Goal: Information Seeking & Learning: Learn about a topic

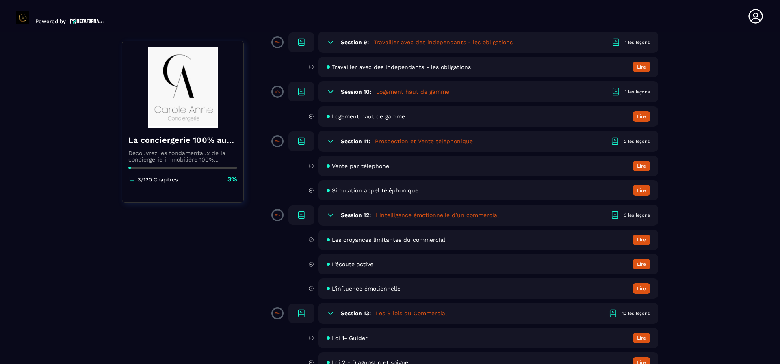
scroll to position [975, 0]
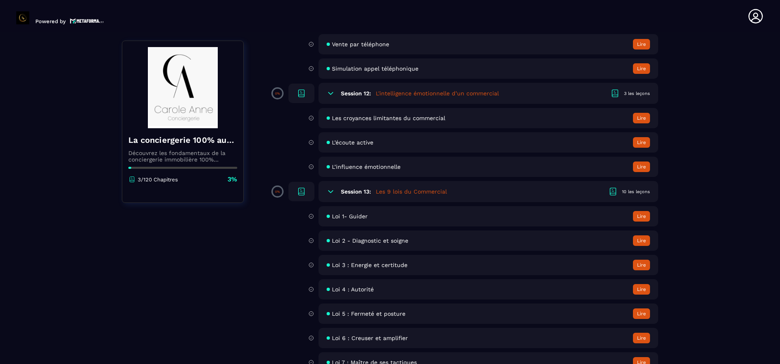
click at [638, 312] on button "Lire" at bounding box center [641, 314] width 17 height 11
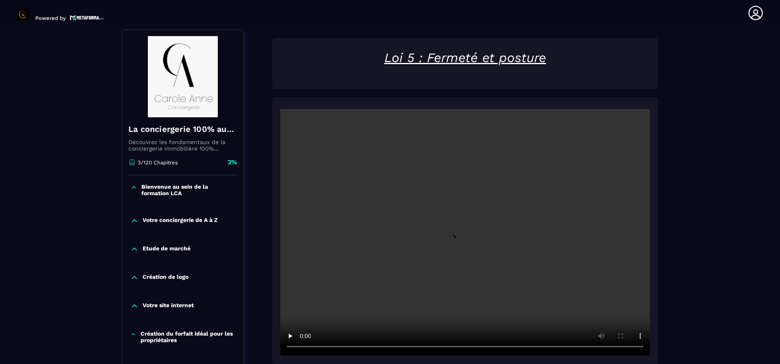
scroll to position [84, 0]
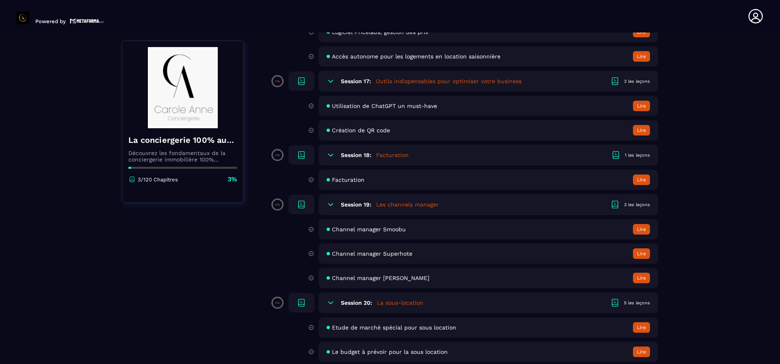
scroll to position [1665, 0]
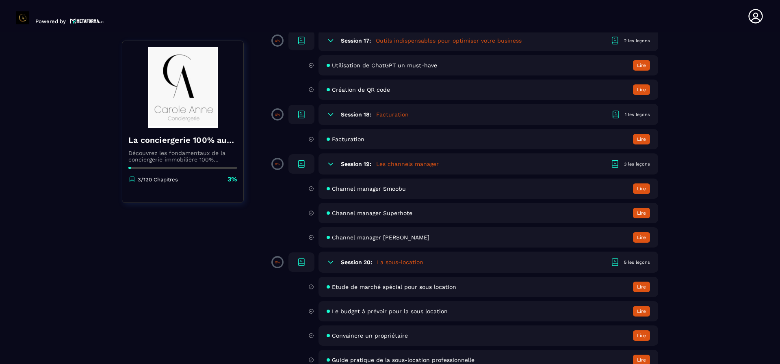
click at [643, 190] on button "Lire" at bounding box center [641, 189] width 17 height 11
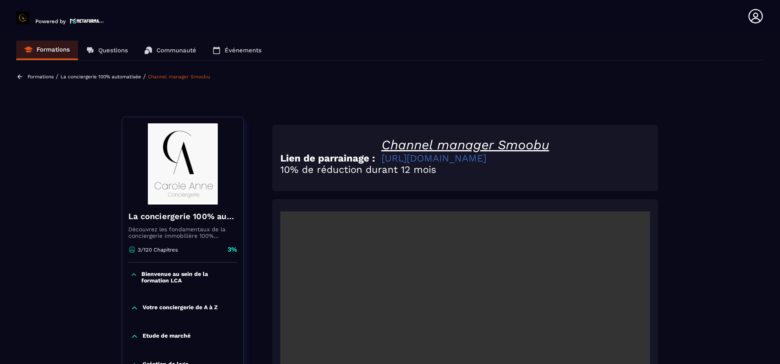
scroll to position [84, 0]
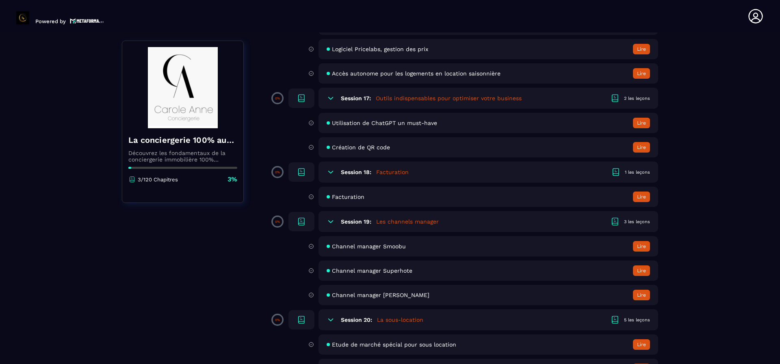
scroll to position [1625, 0]
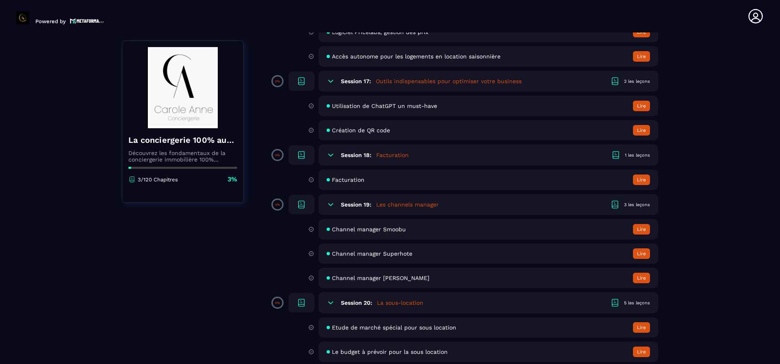
click at [637, 278] on button "Lire" at bounding box center [641, 278] width 17 height 11
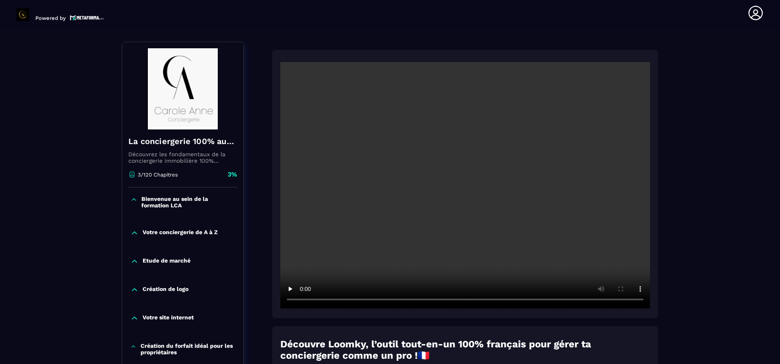
scroll to position [84, 0]
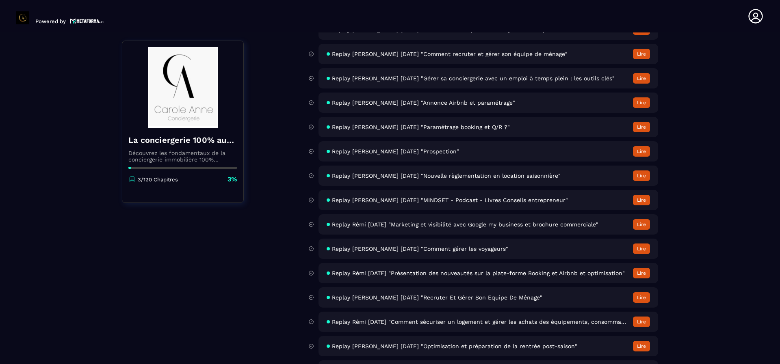
scroll to position [3342, 0]
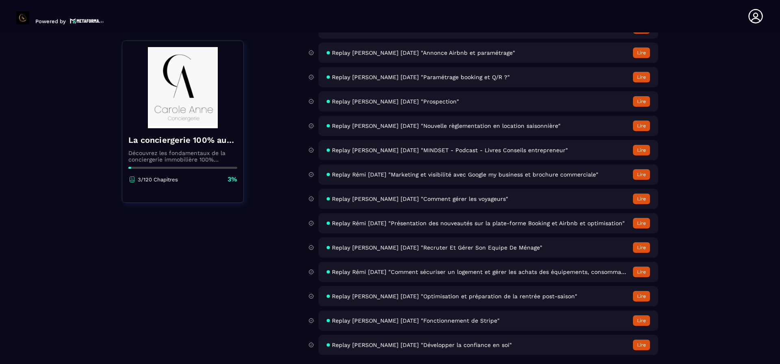
click at [451, 147] on span "Replay [PERSON_NAME] [DATE] "MINDSET - Podcast - Livres Conseils entrepreneur"" at bounding box center [450, 150] width 236 height 6
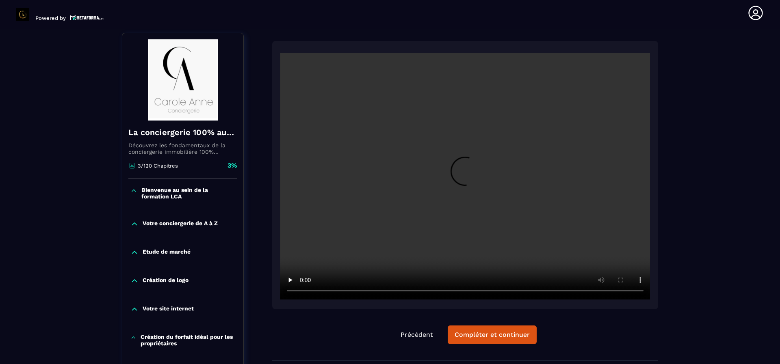
scroll to position [84, 0]
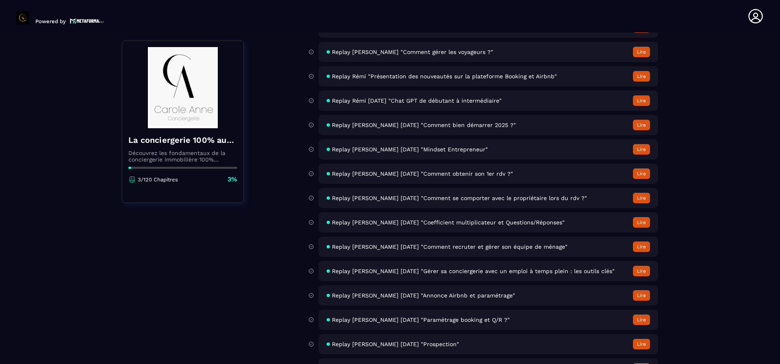
scroll to position [3087, 0]
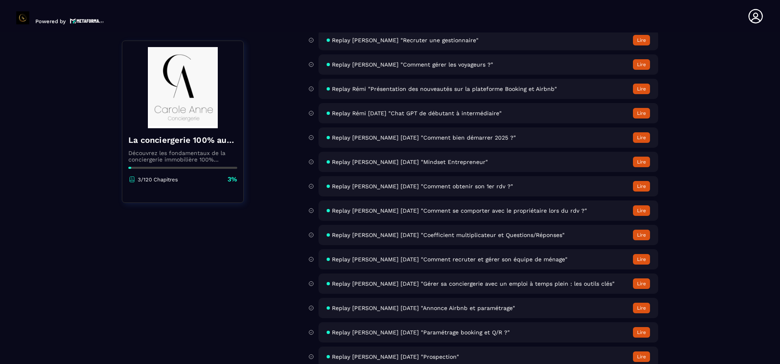
click at [492, 88] on span "Replay Rémi "Présentation des nouveautés sur la plateforme Booking et Airbnb"" at bounding box center [444, 89] width 225 height 6
